Goal: Find specific page/section: Find specific page/section

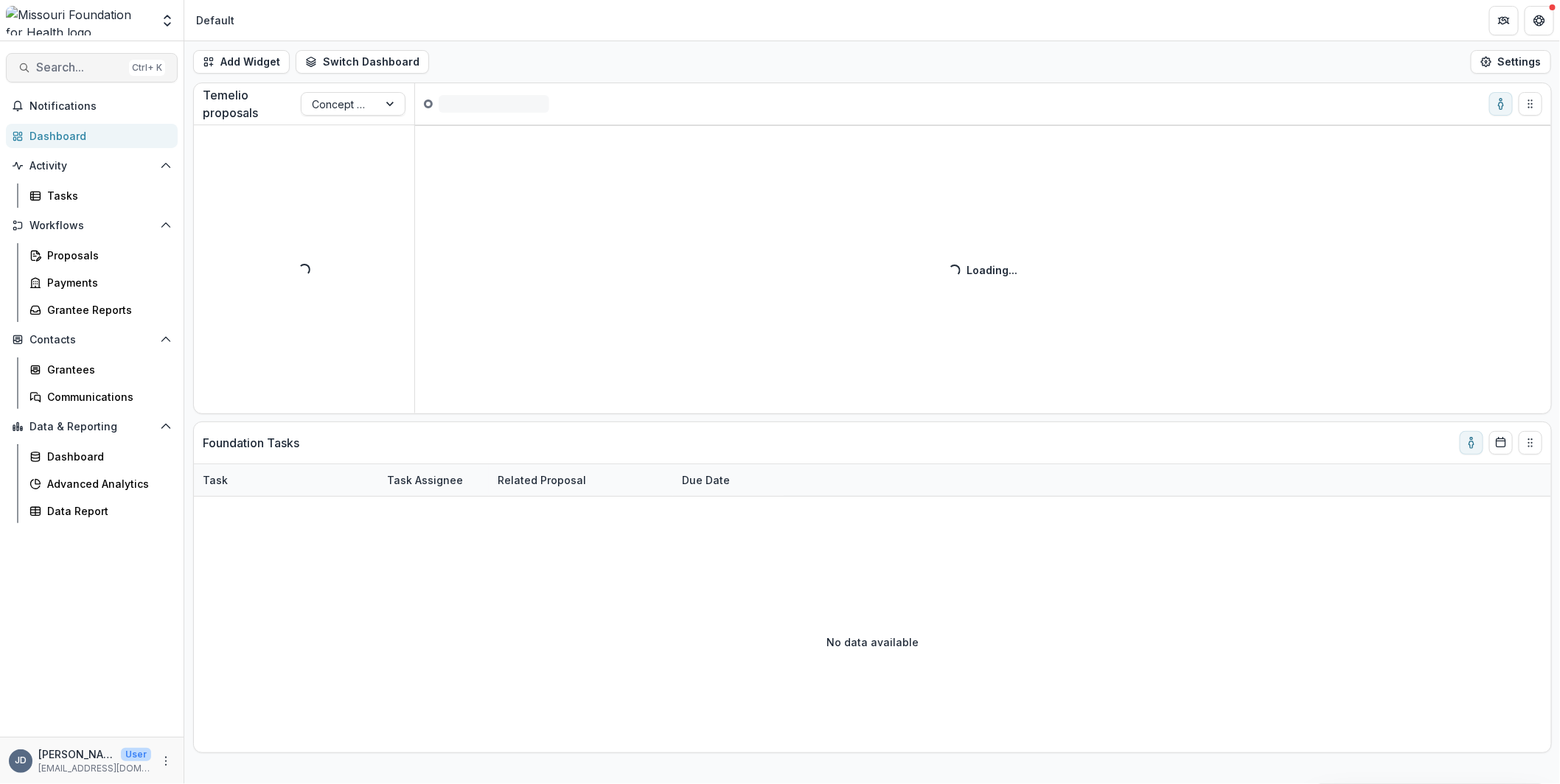
click at [72, 68] on span "Search..." at bounding box center [79, 67] width 87 height 14
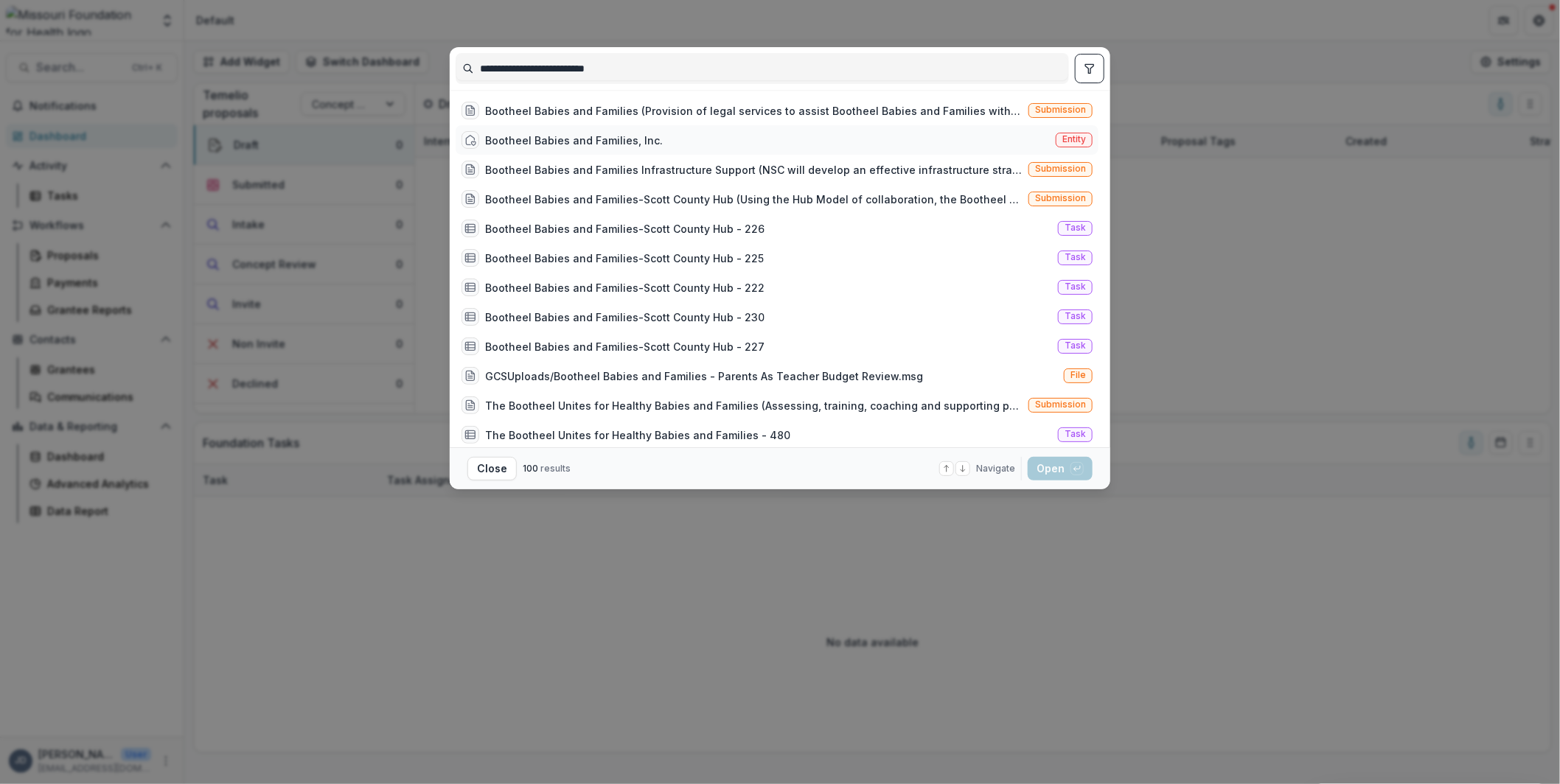
type input "**********"
click at [544, 139] on div "Bootheel Babies and Families, Inc." at bounding box center [574, 140] width 178 height 16
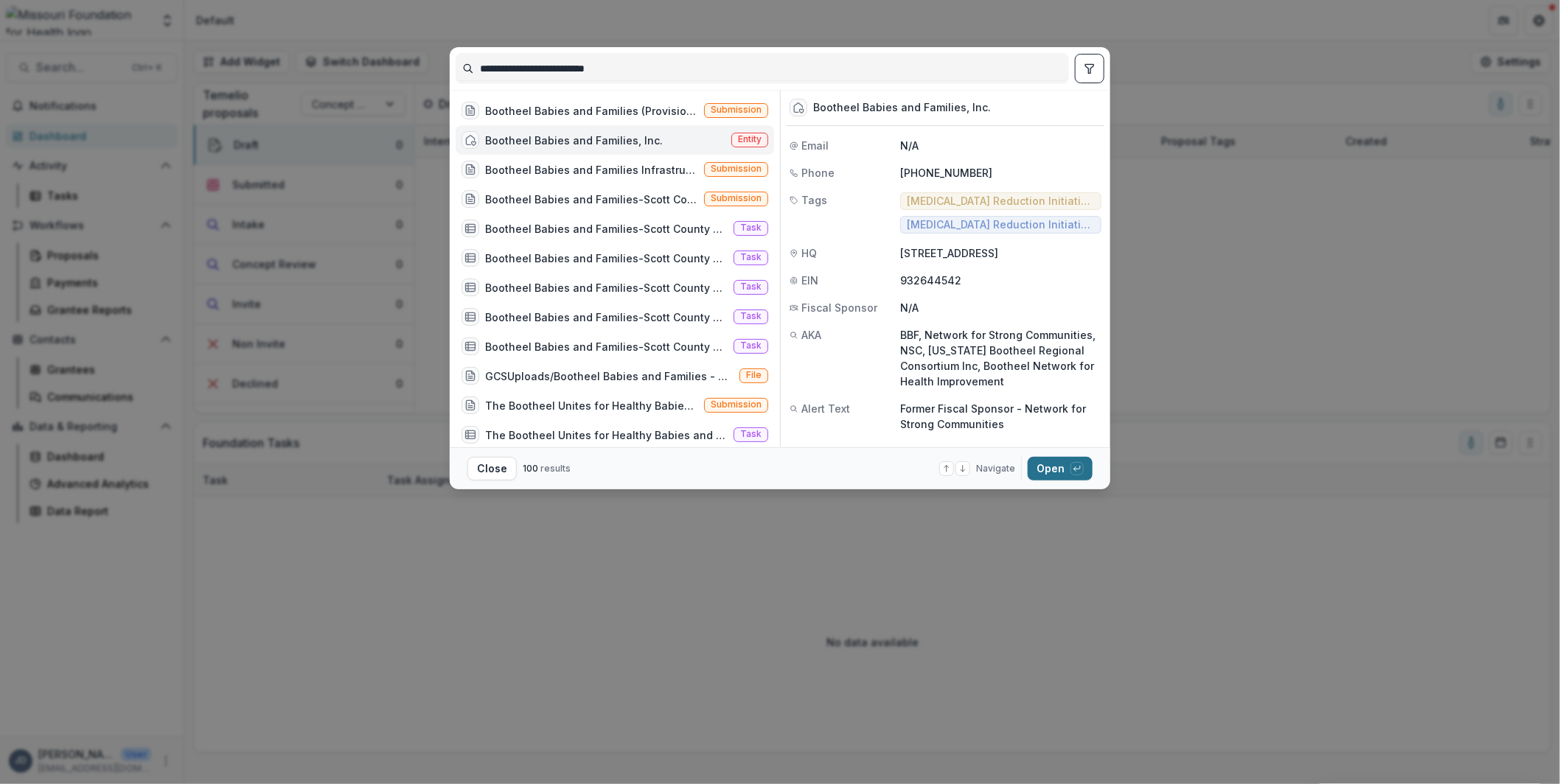
click at [1051, 467] on button "Open with enter key" at bounding box center [1060, 468] width 65 height 23
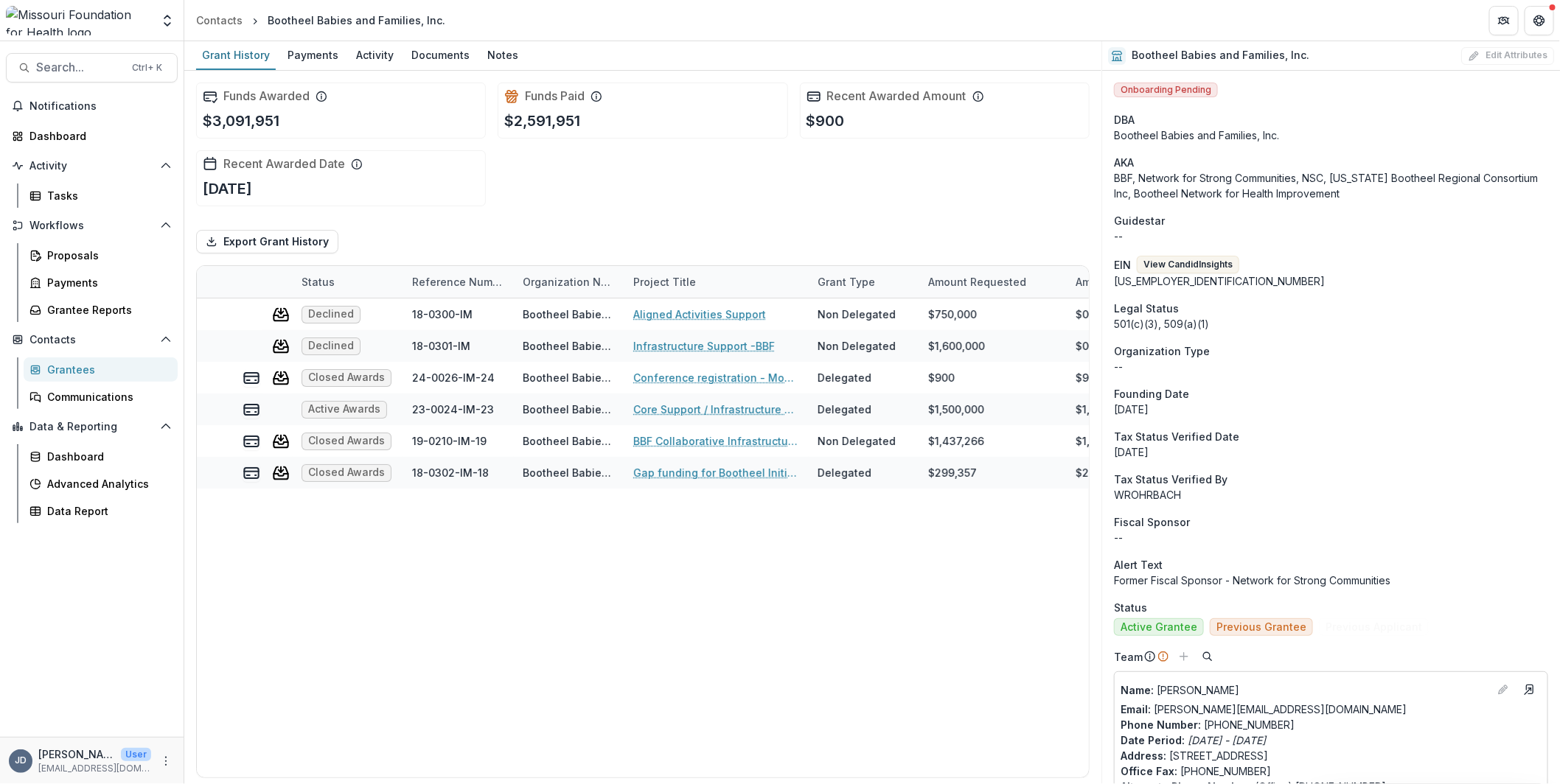
click at [155, 588] on div "Notifications Dashboard Activity Tasks Workflows Proposals Payments Grantee Rep…" at bounding box center [91, 415] width 183 height 643
click at [504, 574] on div "Declined 18-0300-IM Bootheel Babies and Families, Inc. Aligned Activities Suppo…" at bounding box center [1074, 538] width 1755 height 479
click at [614, 545] on div "Declined 18-0300-IM Bootheel Babies and Families, Inc. Aligned Activities Suppo…" at bounding box center [1074, 538] width 1755 height 479
drag, startPoint x: 462, startPoint y: 771, endPoint x: 297, endPoint y: 775, distance: 165.0
click at [297, 775] on div at bounding box center [424, 774] width 452 height 5
